Goal: Information Seeking & Learning: Learn about a topic

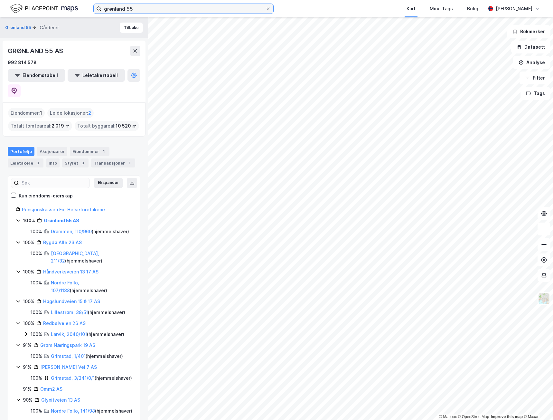
click at [206, 8] on input "grønland 55" at bounding box center [183, 9] width 164 height 10
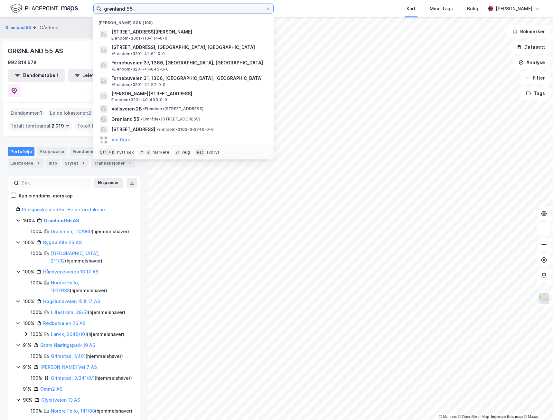
click at [206, 8] on input "grønland 55" at bounding box center [183, 9] width 164 height 10
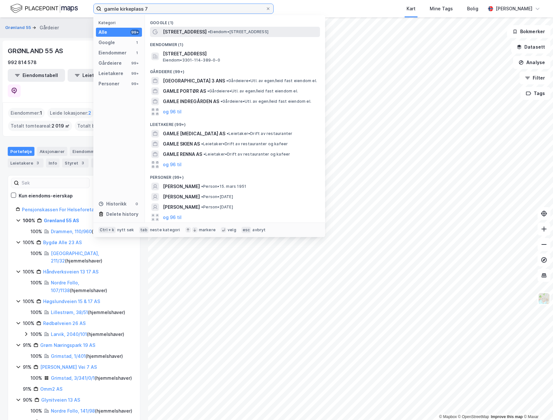
type input "gamle kirkeplass 7"
click at [217, 28] on div "[STREET_ADDRESS] • Eiendom • [STREET_ADDRESS]" at bounding box center [241, 32] width 156 height 8
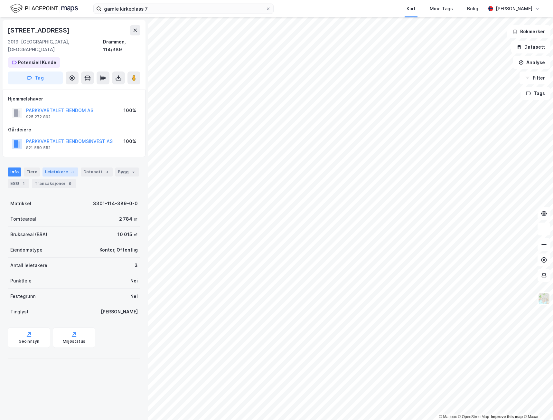
click at [63, 167] on div "Leietakere 3" at bounding box center [60, 171] width 36 height 9
